Goal: Task Accomplishment & Management: Complete application form

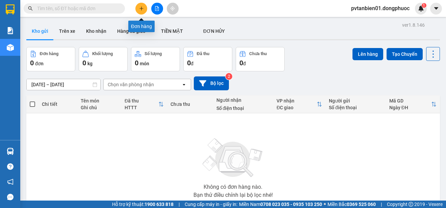
click at [141, 9] on icon "plus" at bounding box center [141, 8] width 5 height 5
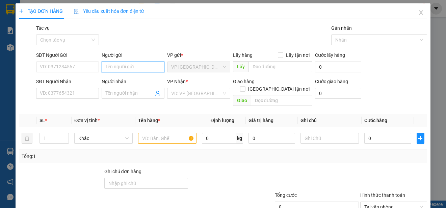
click at [113, 66] on input "Người gửi" at bounding box center [133, 66] width 63 height 11
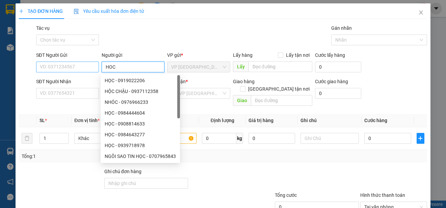
type input "HOC"
click at [57, 70] on input "SĐT Người Gửi" at bounding box center [67, 66] width 63 height 11
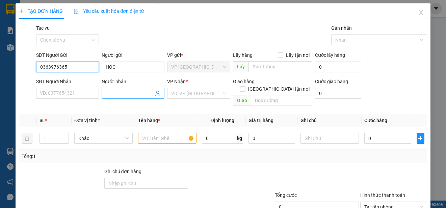
type input "0363976365"
click at [113, 91] on input "Người nhận" at bounding box center [130, 92] width 48 height 7
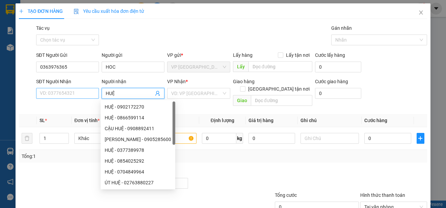
type input "HUỆ"
click at [53, 98] on input "SĐT Người Nhận" at bounding box center [67, 93] width 63 height 11
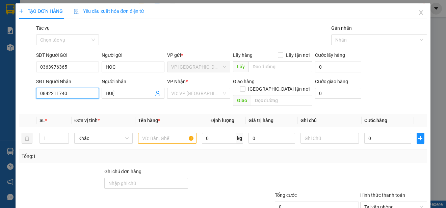
type input "0842211740"
click at [209, 153] on div "Tổng: 1" at bounding box center [223, 156] width 408 height 13
click at [194, 93] on input "search" at bounding box center [196, 93] width 50 height 10
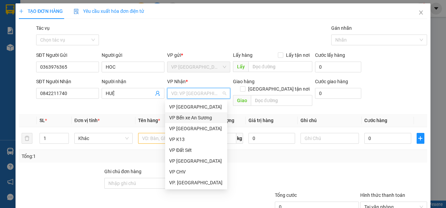
click at [199, 117] on div "VP Bến xe An Sương" at bounding box center [196, 117] width 54 height 7
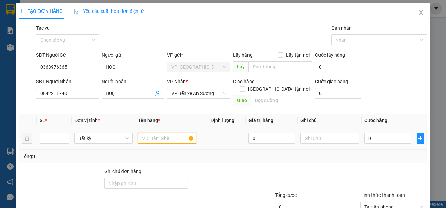
click at [160, 133] on input "text" at bounding box center [167, 138] width 58 height 11
type input "1 BAO ĐÒ"
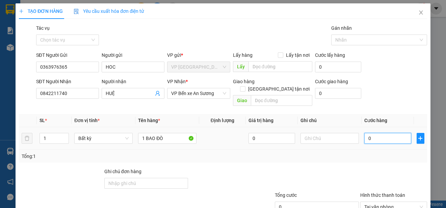
click at [376, 133] on input "0" at bounding box center [387, 138] width 47 height 11
type input "8"
type input "85"
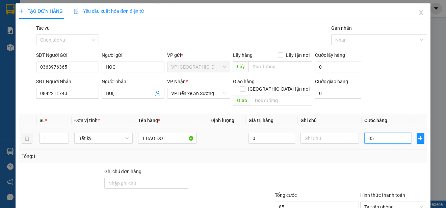
type input "850"
type input "8.500"
type input "85.000"
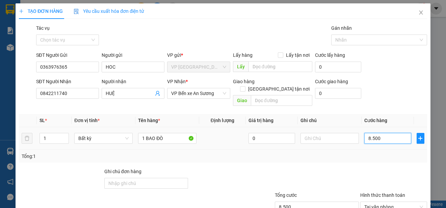
type input "85.000"
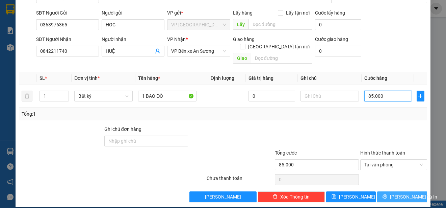
type input "85.000"
click at [401, 193] on span "[PERSON_NAME] và In" at bounding box center [413, 196] width 47 height 7
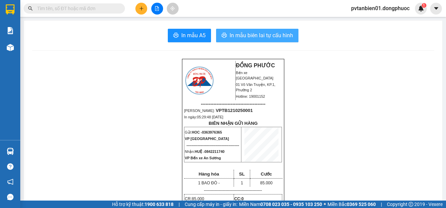
click at [253, 39] on span "In mẫu biên lai tự cấu hình" at bounding box center [260, 35] width 63 height 8
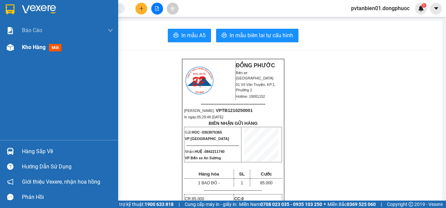
click at [14, 43] on div at bounding box center [10, 48] width 12 height 12
